Goal: Find specific page/section: Find specific page/section

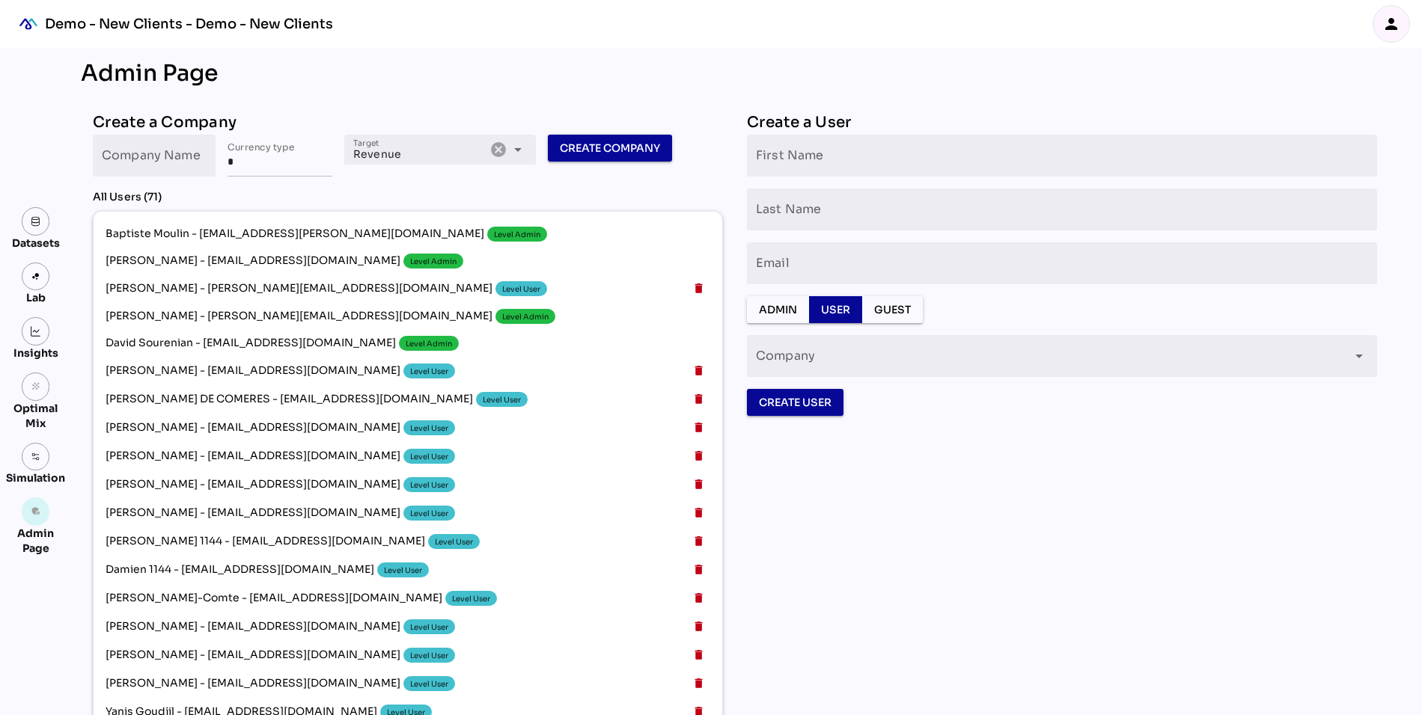
click at [33, 22] on img "mediaROI" at bounding box center [28, 23] width 33 height 33
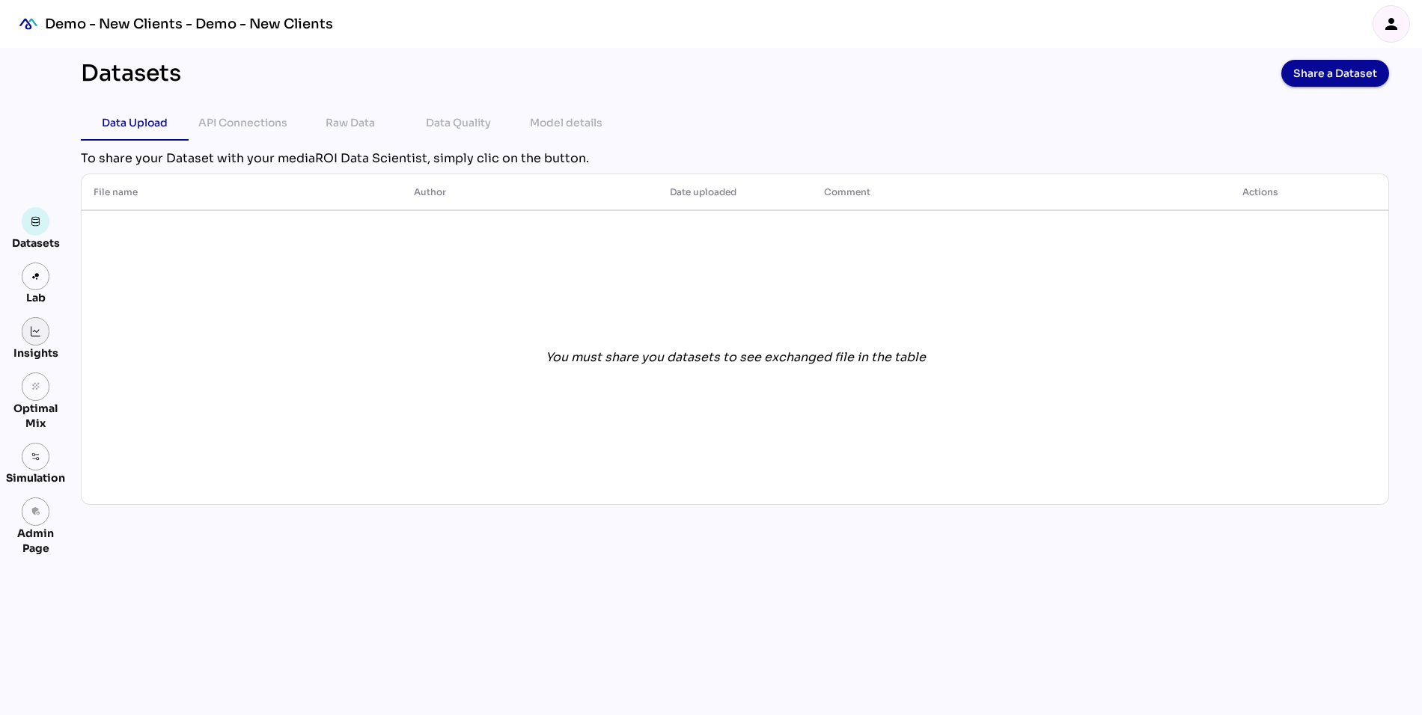
click at [30, 324] on link at bounding box center [36, 331] width 28 height 28
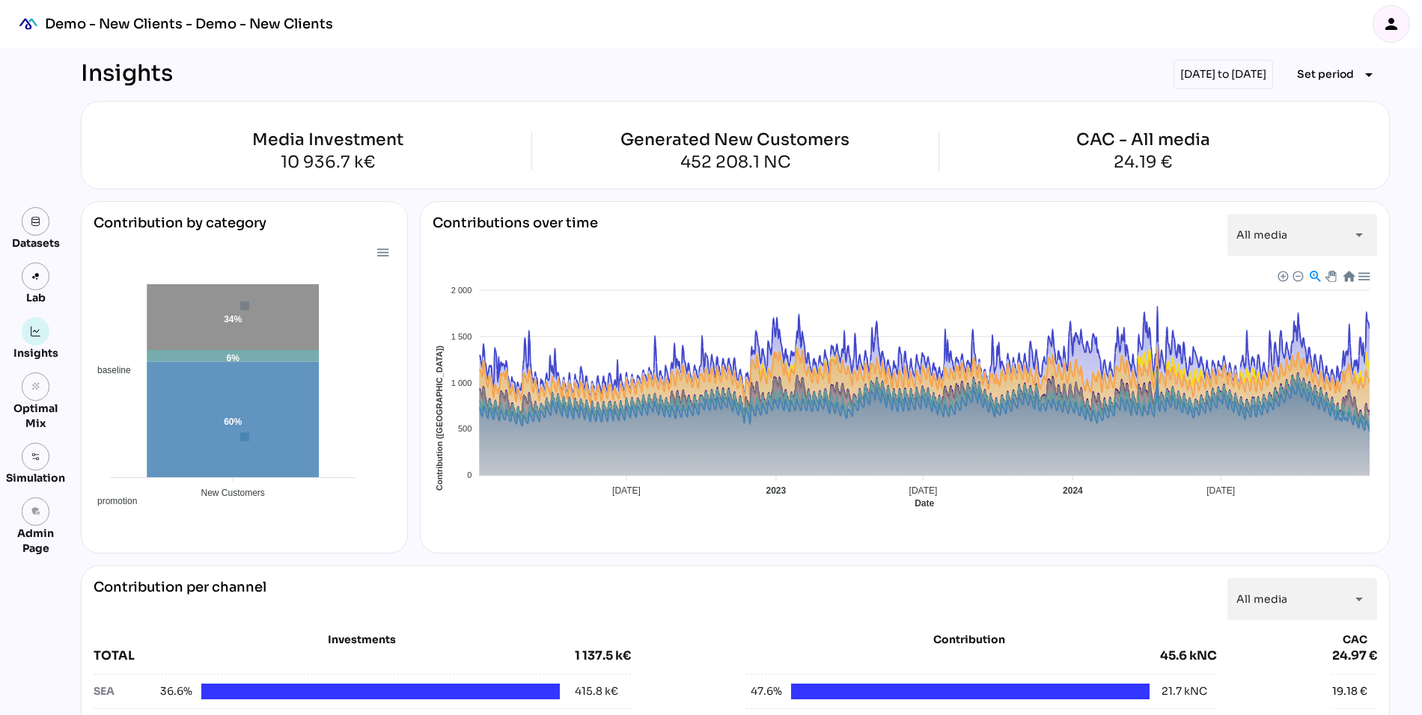
click at [1179, 78] on div "[DATE] to [DATE]" at bounding box center [1223, 74] width 100 height 29
click at [1328, 75] on span "Set period" at bounding box center [1325, 74] width 57 height 18
click at [1397, 30] on icon "person" at bounding box center [1391, 24] width 18 height 18
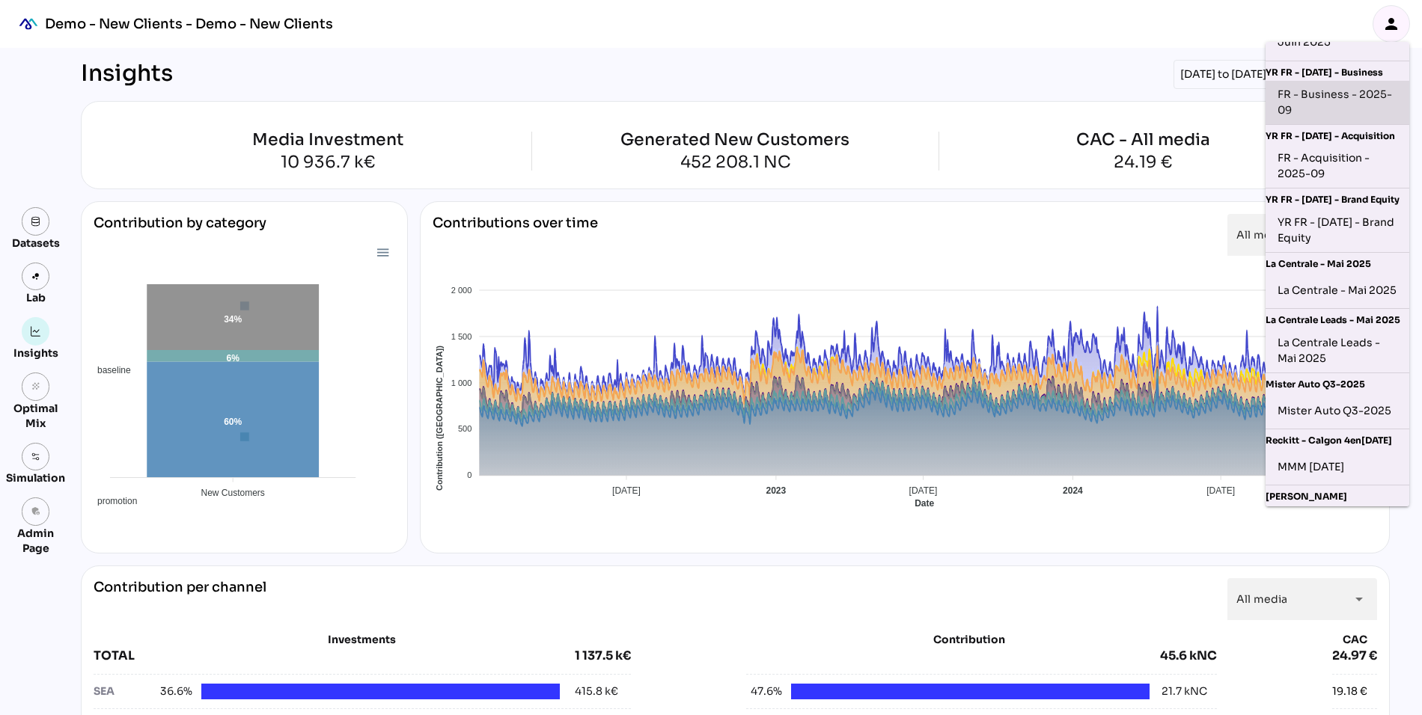
scroll to position [306, 0]
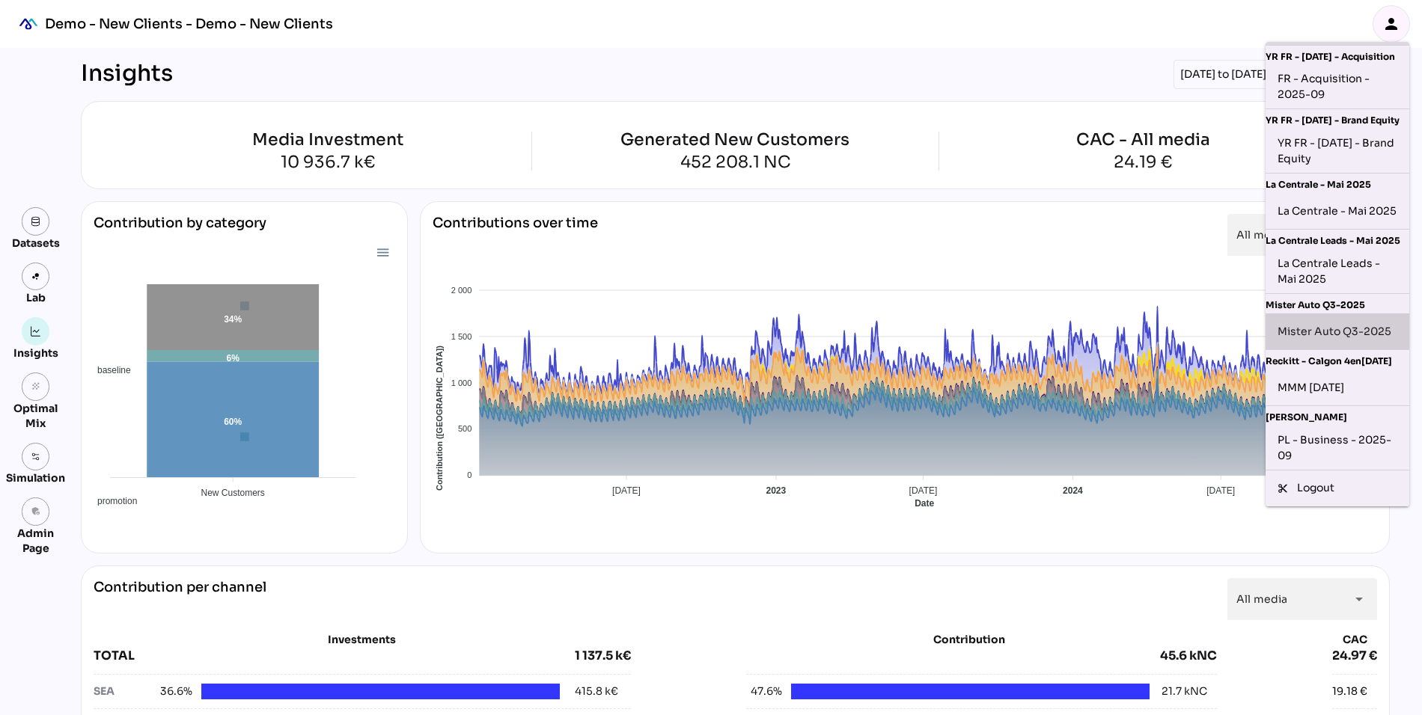
click at [1325, 320] on div "Mister Auto Q3-2025" at bounding box center [1338, 332] width 120 height 24
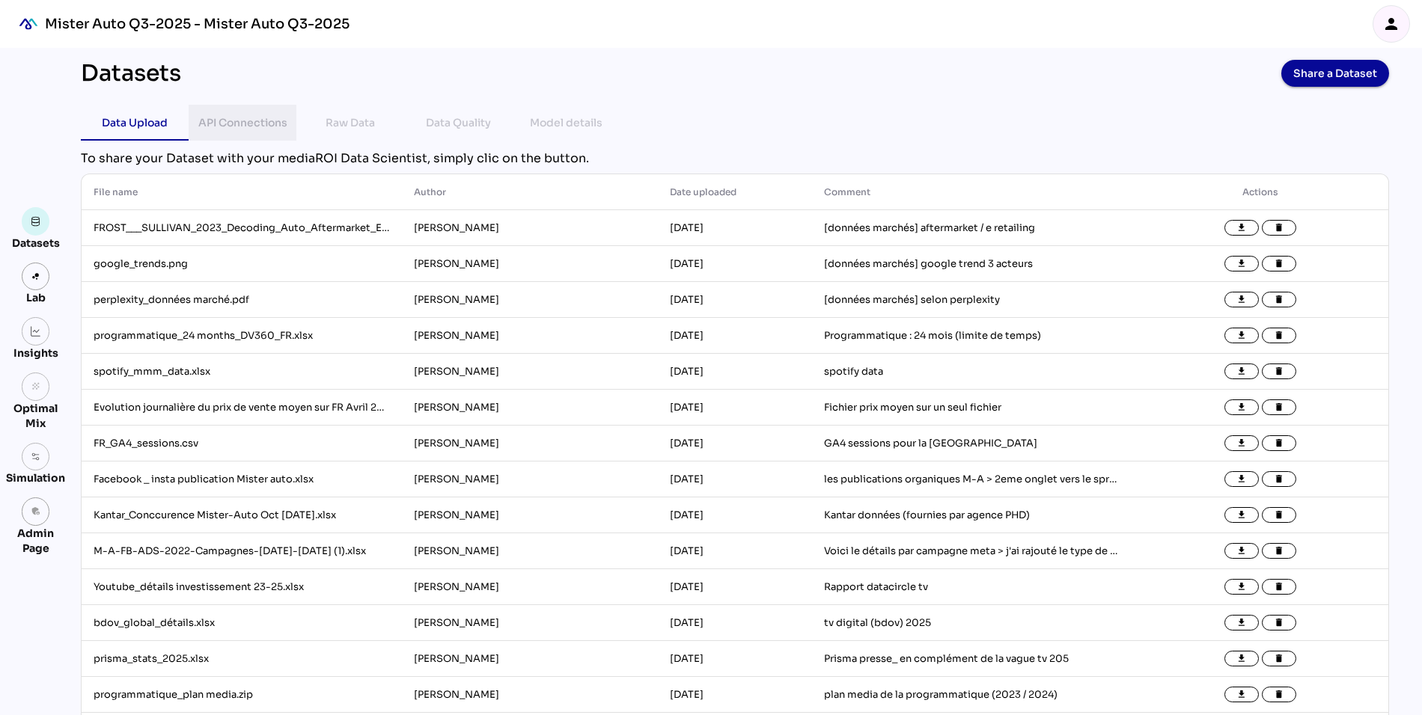
click at [230, 116] on div "API Connections" at bounding box center [242, 123] width 89 height 18
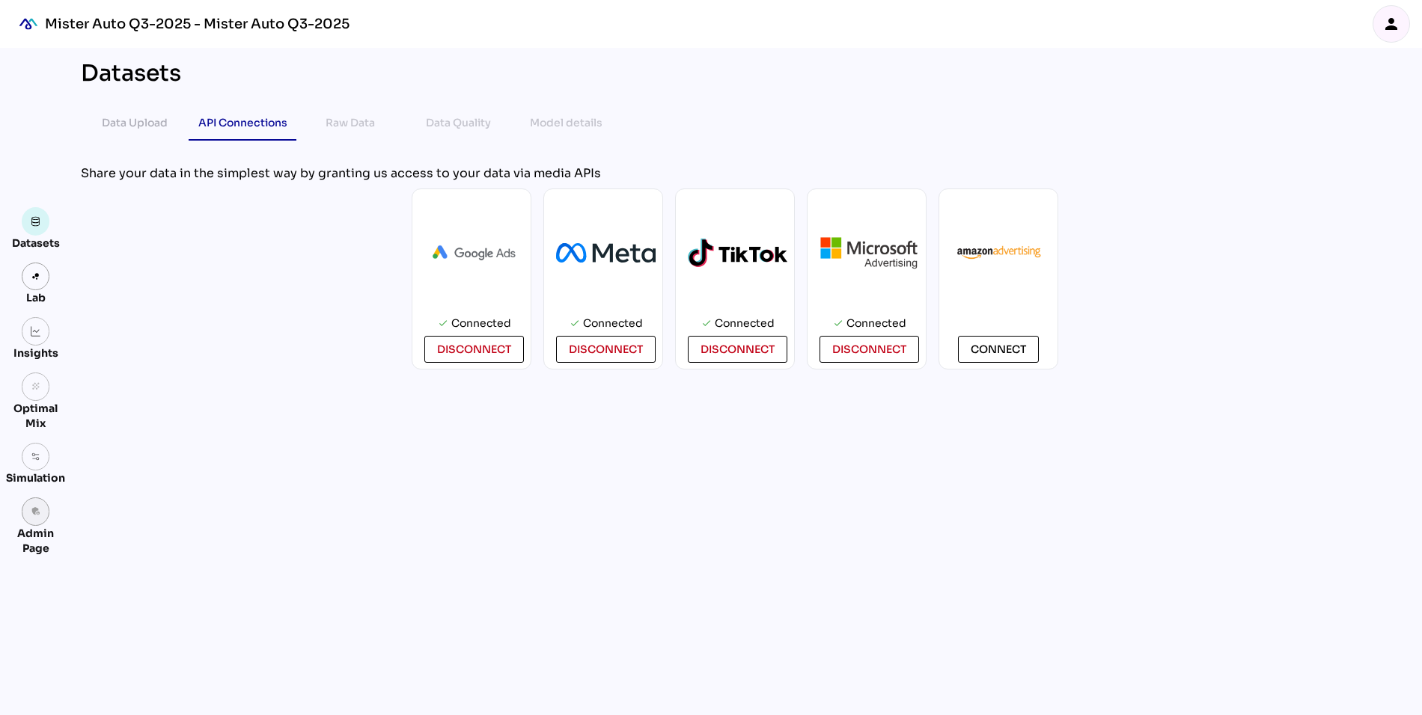
click at [35, 522] on link "admin_panel_settings" at bounding box center [36, 512] width 28 height 28
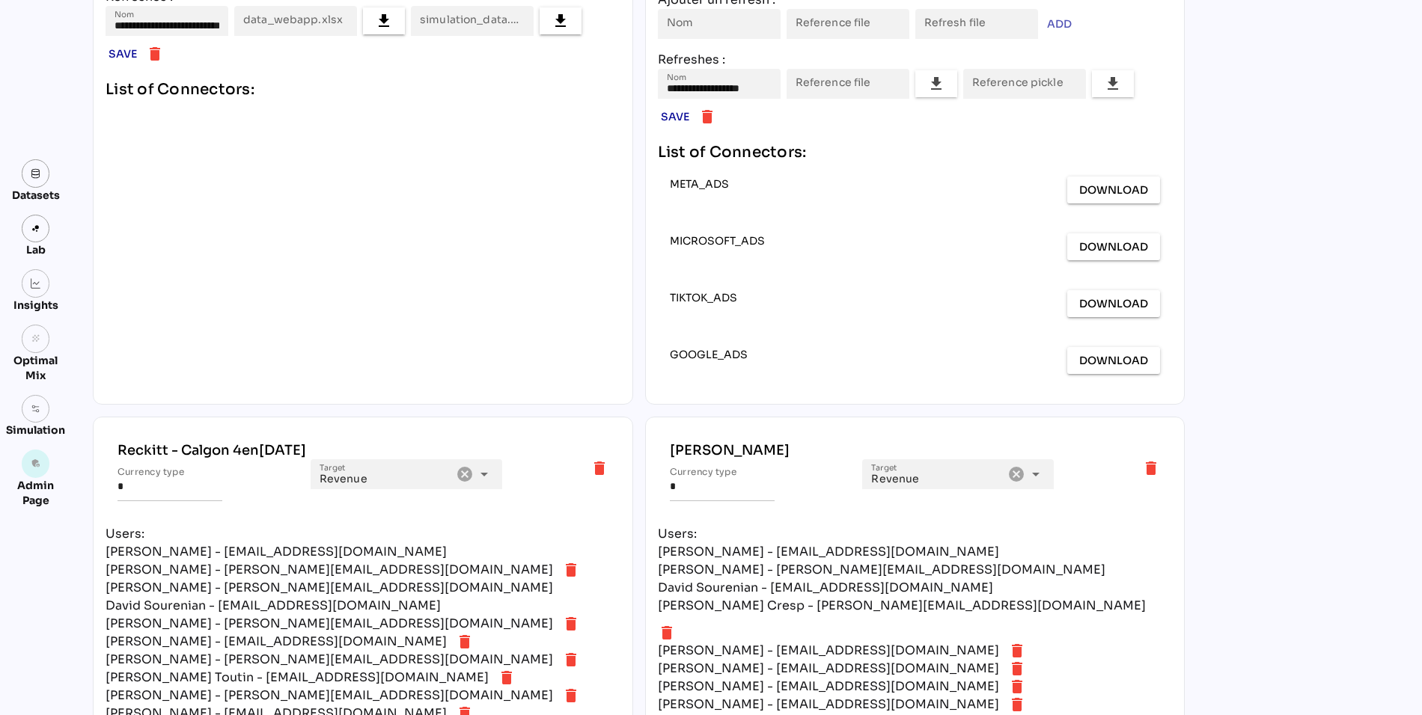
scroll to position [5627, 0]
